Goal: Task Accomplishment & Management: Manage account settings

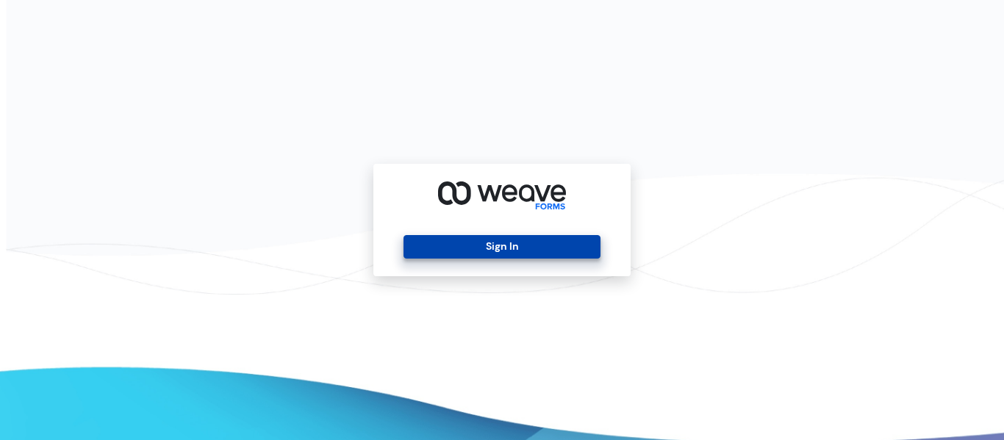
click at [473, 246] on button "Sign In" at bounding box center [502, 247] width 196 height 24
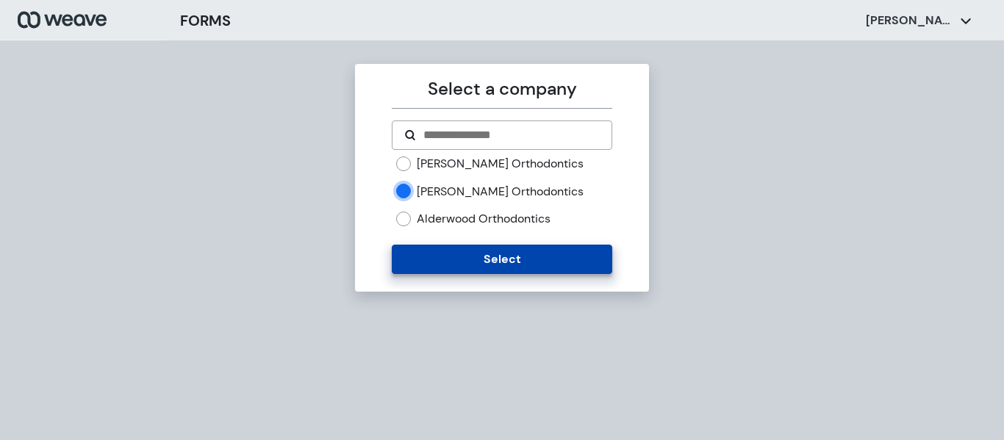
click at [431, 252] on button "Select" at bounding box center [502, 259] width 220 height 29
